Goal: Task Accomplishment & Management: Use online tool/utility

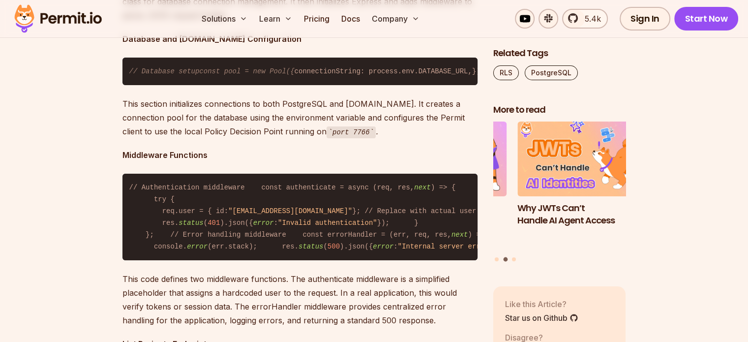
scroll to position [0, 275]
click at [638, 23] on link "Sign In" at bounding box center [645, 19] width 51 height 24
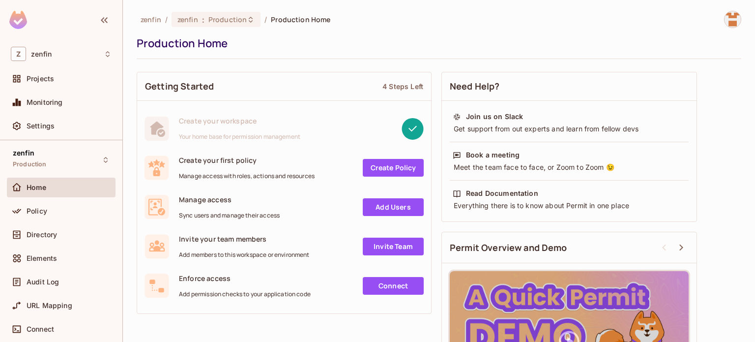
scroll to position [49, 0]
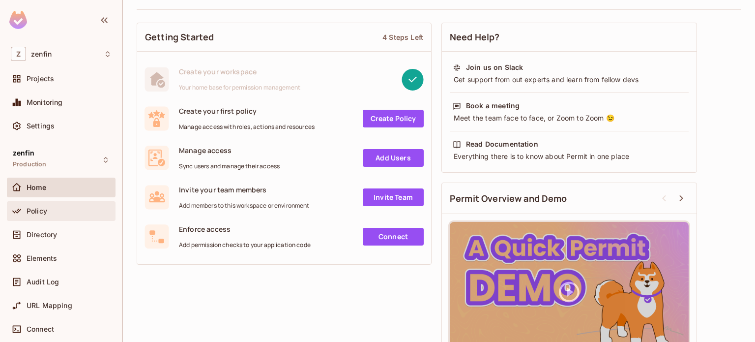
click at [41, 207] on span "Policy" at bounding box center [37, 211] width 21 height 8
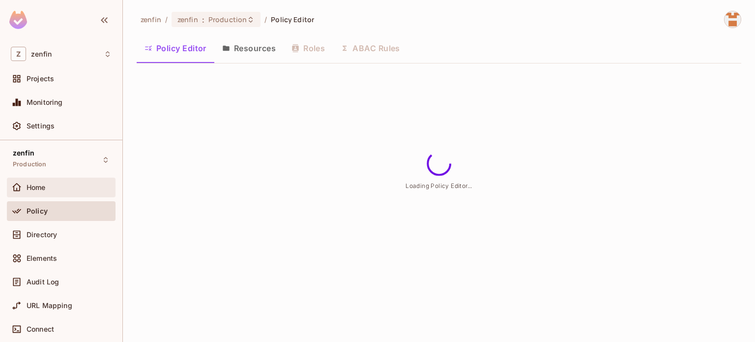
click at [36, 183] on span "Home" at bounding box center [36, 187] width 19 height 8
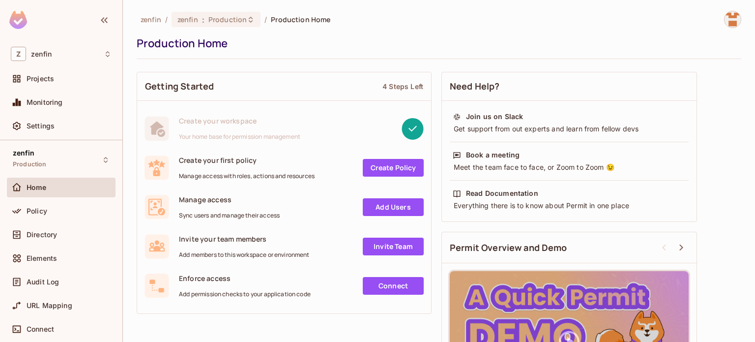
click at [393, 172] on link "Create Policy" at bounding box center [393, 168] width 61 height 18
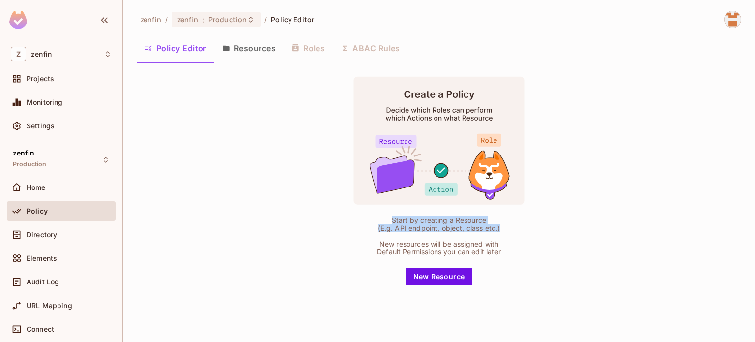
drag, startPoint x: 388, startPoint y: 222, endPoint x: 524, endPoint y: 228, distance: 135.9
click at [524, 228] on div "Start by creating a Resource (E.g. API endpoint, object, class etc.) New resour…" at bounding box center [439, 180] width 246 height 209
click at [464, 109] on rect at bounding box center [439, 141] width 171 height 128
click at [435, 282] on button "New Resource" at bounding box center [439, 277] width 67 height 18
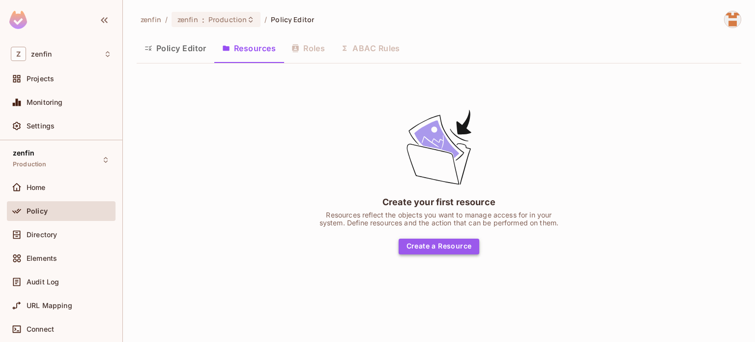
click at [431, 246] on button "Create a Resource" at bounding box center [439, 247] width 81 height 16
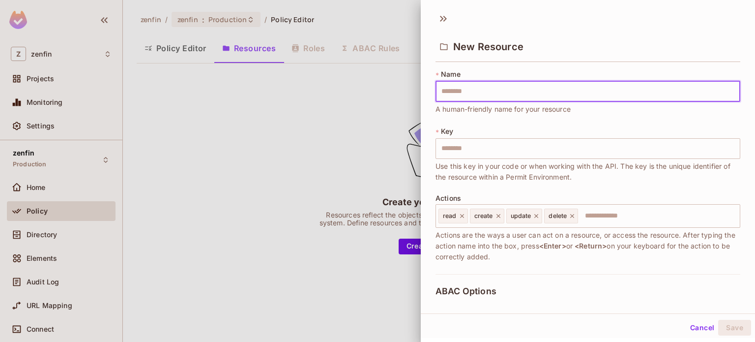
type input "*"
type input "**"
type input "***"
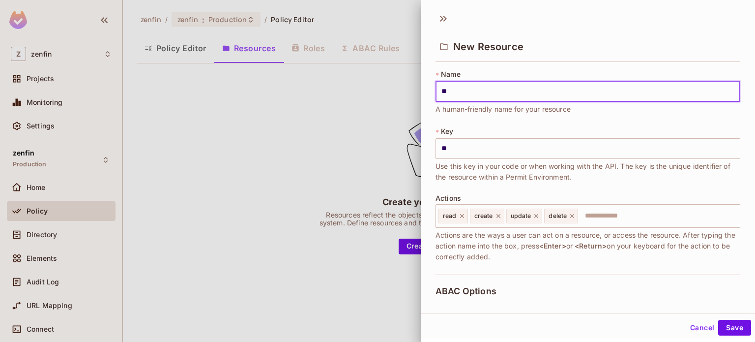
type input "***"
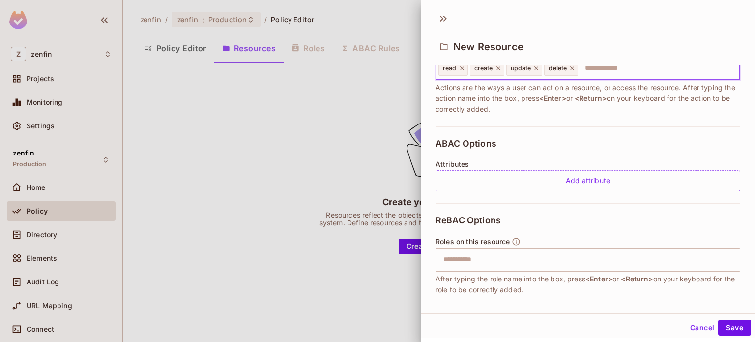
scroll to position [197, 0]
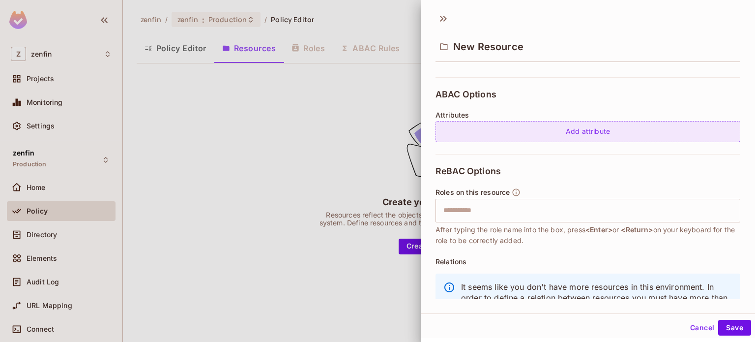
click at [494, 135] on div "Add attribute" at bounding box center [588, 131] width 305 height 21
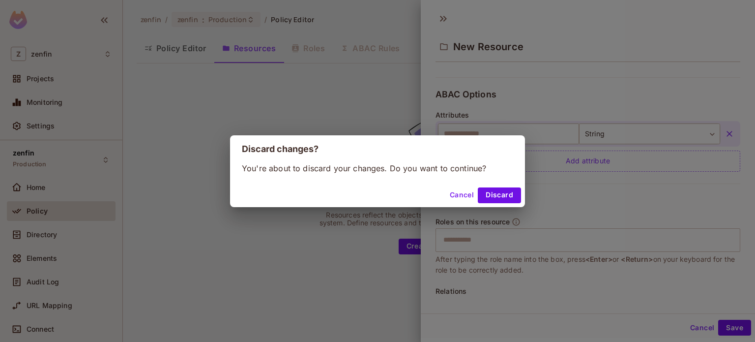
click at [459, 198] on button "Cancel" at bounding box center [462, 195] width 32 height 16
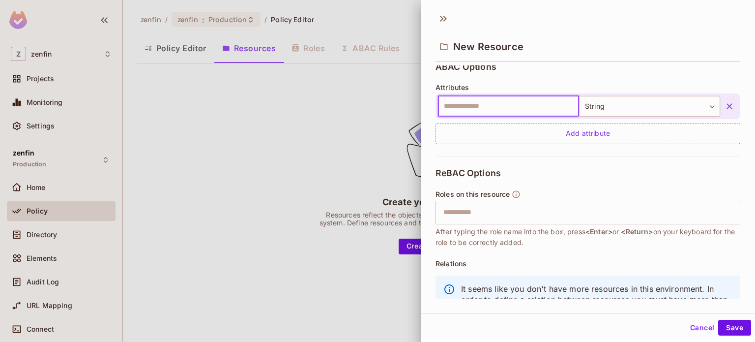
scroll to position [266, 0]
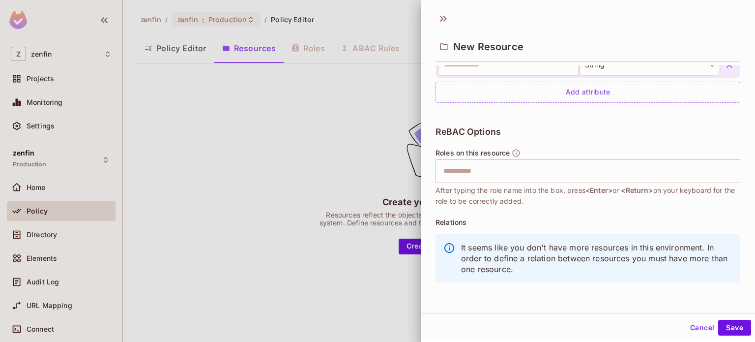
click at [81, 158] on div at bounding box center [377, 171] width 755 height 342
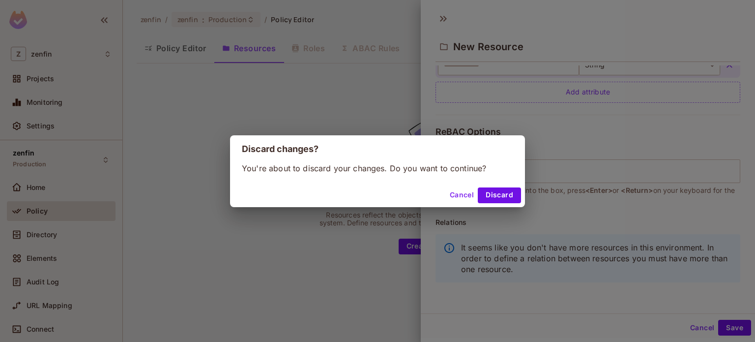
click at [49, 243] on div "Discard changes? You're about to discard your changes. Do you want to continue?…" at bounding box center [377, 171] width 755 height 342
click at [40, 306] on div "Discard changes? You're about to discard your changes. Do you want to continue?…" at bounding box center [377, 171] width 755 height 342
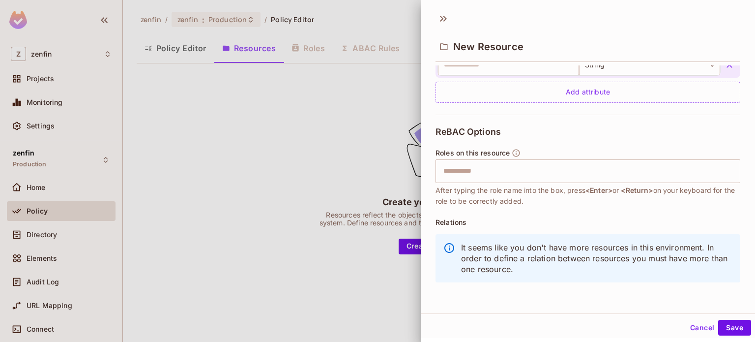
click at [171, 193] on div at bounding box center [377, 171] width 755 height 342
